Goal: Task Accomplishment & Management: Manage account settings

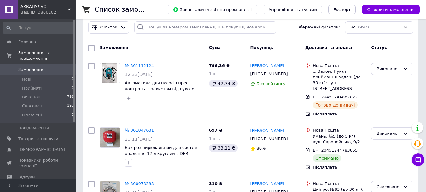
scroll to position [32, 0]
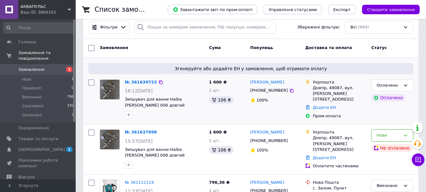
scroll to position [95, 0]
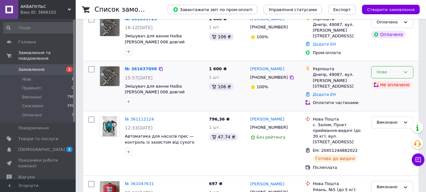
click at [378, 72] on div "Нове" at bounding box center [389, 72] width 24 height 7
click at [383, 107] on li "Скасовано" at bounding box center [393, 109] width 42 height 12
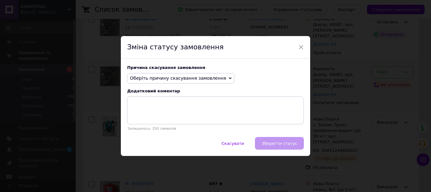
click at [203, 75] on span "Оберіть причину скасування замовлення" at bounding box center [178, 77] width 96 height 5
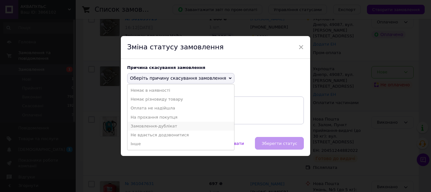
click at [150, 125] on li "Замовлення-дублікат" at bounding box center [181, 126] width 107 height 9
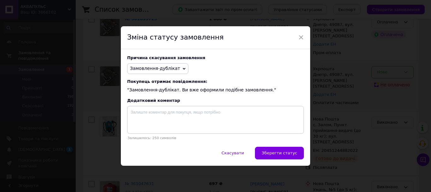
drag, startPoint x: 296, startPoint y: 154, endPoint x: 295, endPoint y: 132, distance: 21.8
click at [295, 154] on span "Зберегти статус" at bounding box center [280, 152] width 36 height 5
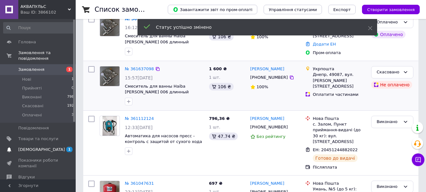
click at [33, 146] on span "[DEMOGRAPHIC_DATA]" at bounding box center [41, 149] width 47 height 6
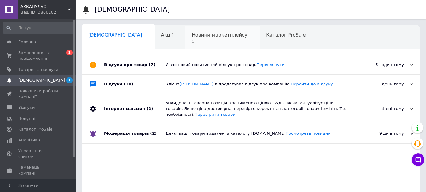
click at [192, 41] on span "1" at bounding box center [220, 41] width 56 height 5
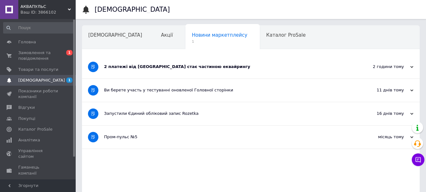
click at [152, 65] on div "2 платежі від Rozetka стає частиною еквайрингу" at bounding box center [227, 67] width 247 height 6
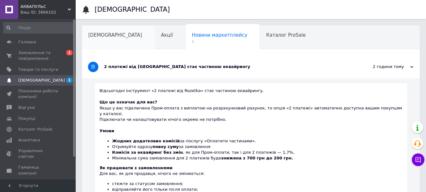
click at [99, 33] on span "[DEMOGRAPHIC_DATA]" at bounding box center [115, 35] width 54 height 6
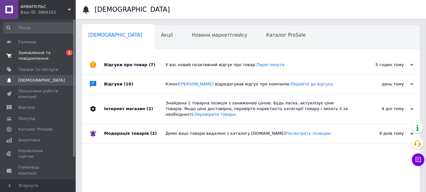
click at [35, 51] on span "Замовлення та повідомлення" at bounding box center [38, 55] width 40 height 11
